Goal: Check status

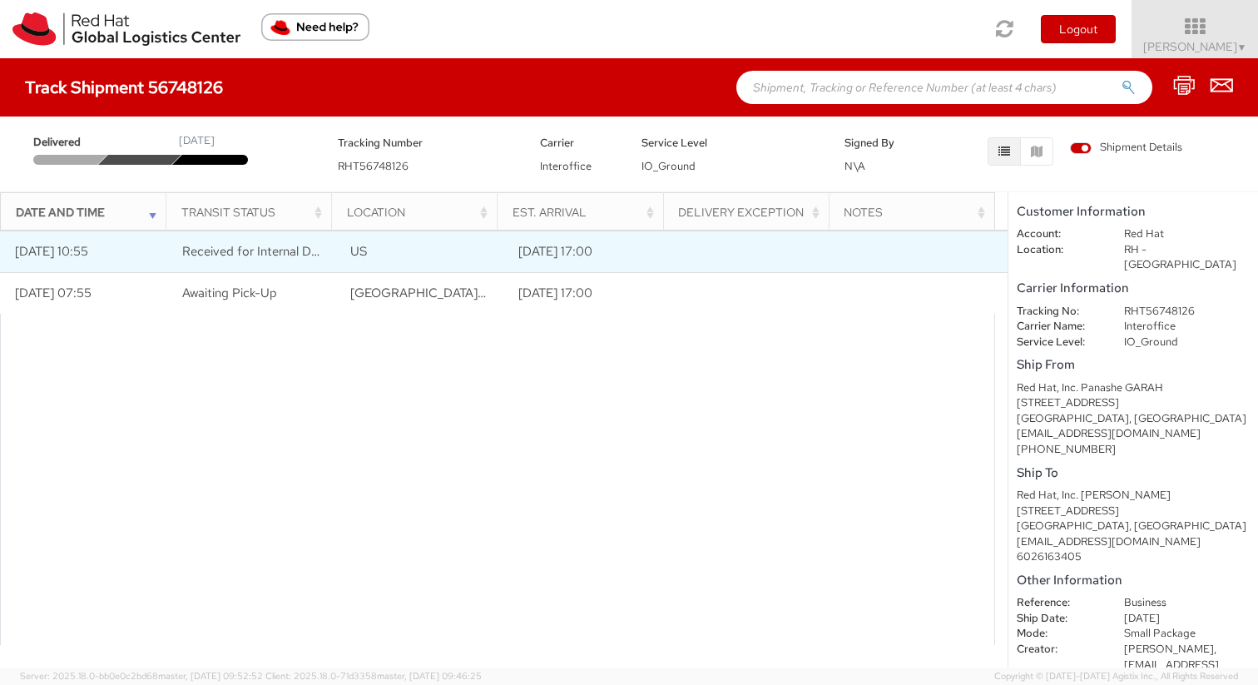
click at [257, 262] on td "Received for Internal Delivery" at bounding box center [252, 251] width 168 height 42
click at [281, 257] on span "Received for Internal Delivery" at bounding box center [264, 251] width 164 height 17
click at [63, 254] on td "[DATE] 10:55" at bounding box center [84, 251] width 168 height 42
